Goal: Task Accomplishment & Management: Complete application form

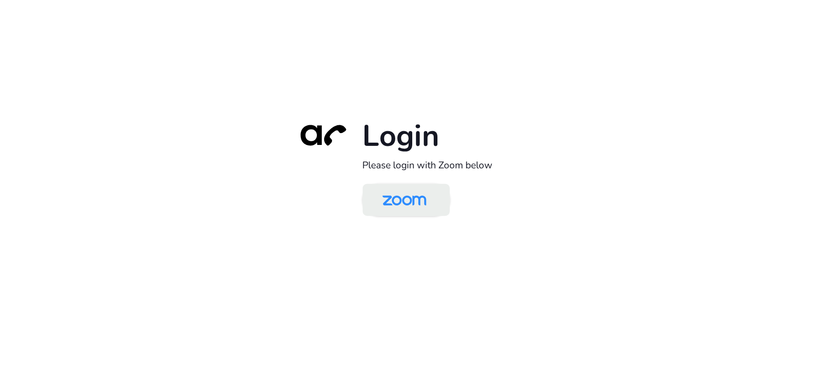
click at [409, 198] on img at bounding box center [404, 201] width 63 height 30
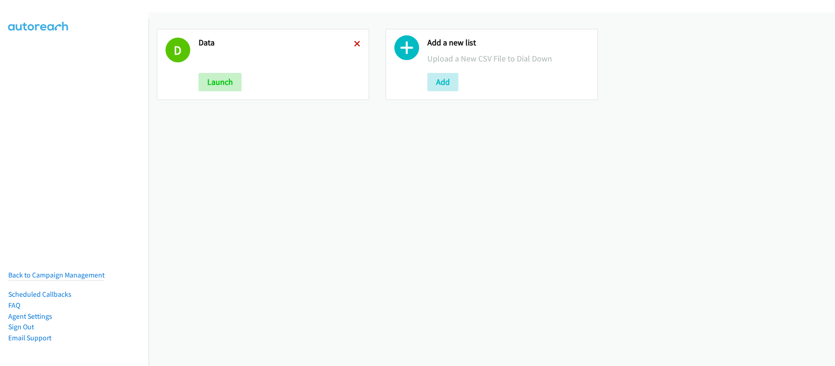
drag, startPoint x: 352, startPoint y: 41, endPoint x: 368, endPoint y: 92, distance: 53.0
click at [354, 41] on icon at bounding box center [357, 44] width 6 height 6
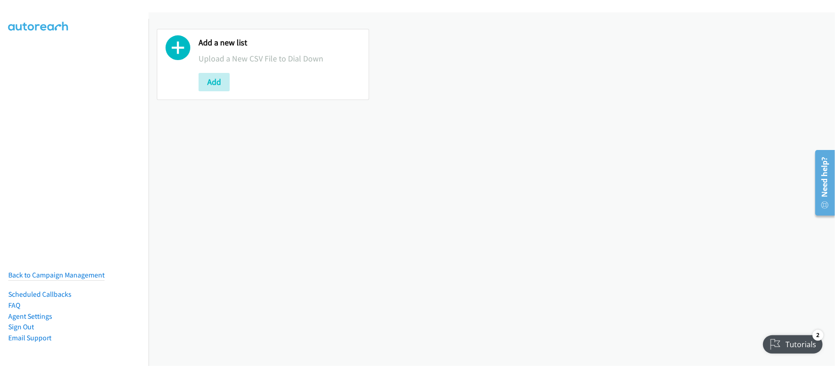
drag, startPoint x: 350, startPoint y: 229, endPoint x: 331, endPoint y: 195, distance: 39.0
click at [349, 228] on div "Add a new list Upload a New CSV File to Dial Down Add" at bounding box center [491, 188] width 686 height 353
click at [216, 84] on button "Add" at bounding box center [213, 82] width 31 height 18
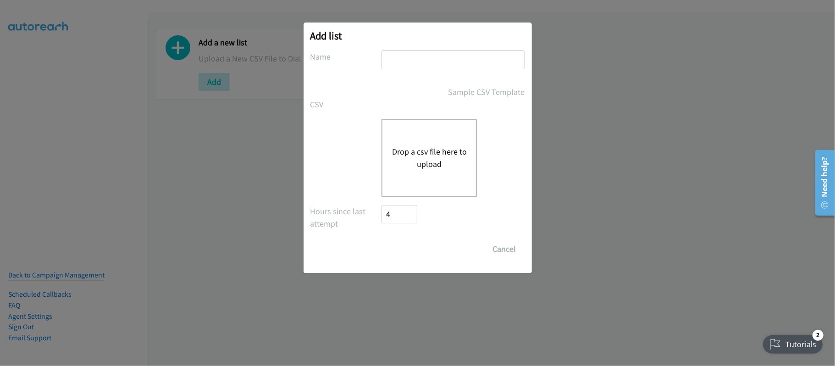
click at [409, 51] on input "text" at bounding box center [452, 59] width 143 height 19
type input "DATA"
click at [435, 160] on button "Drop a csv file here to upload" at bounding box center [428, 157] width 75 height 25
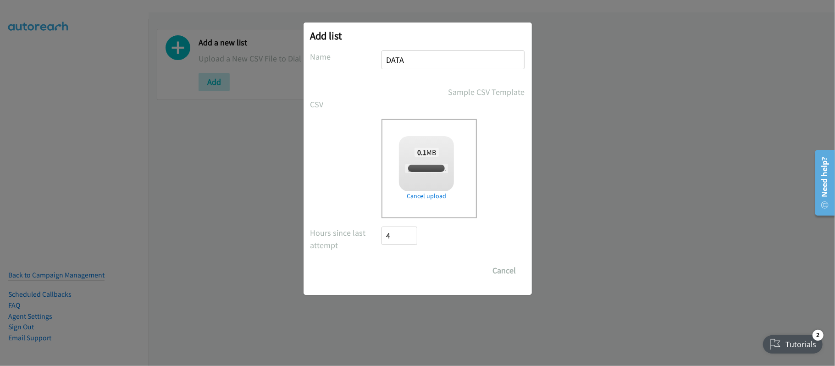
checkbox input "true"
click at [388, 276] on input "Save List" at bounding box center [406, 270] width 48 height 18
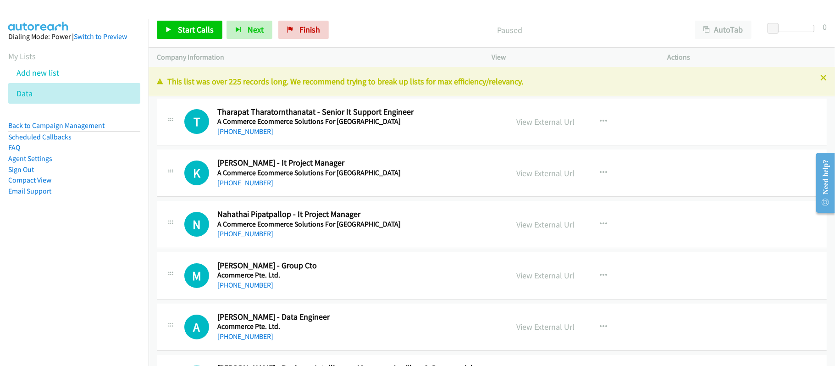
drag, startPoint x: 350, startPoint y: 134, endPoint x: 404, endPoint y: 130, distance: 53.7
click at [350, 134] on div "[PHONE_NUMBER]" at bounding box center [356, 131] width 278 height 11
click at [522, 119] on link "View External Url" at bounding box center [545, 121] width 58 height 11
